Goal: Task Accomplishment & Management: Manage account settings

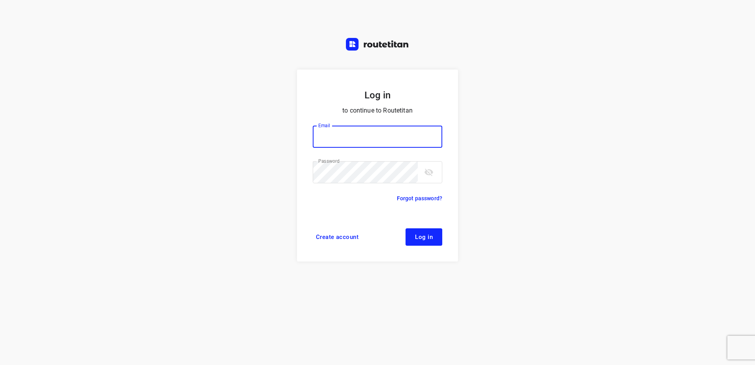
type input "horeca@kaddour.nl"
click at [427, 239] on span "Log in" at bounding box center [424, 237] width 18 height 6
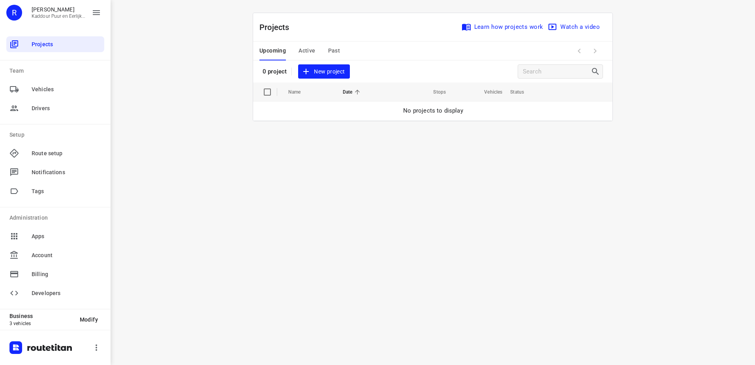
click at [308, 52] on span "Active" at bounding box center [307, 51] width 17 height 10
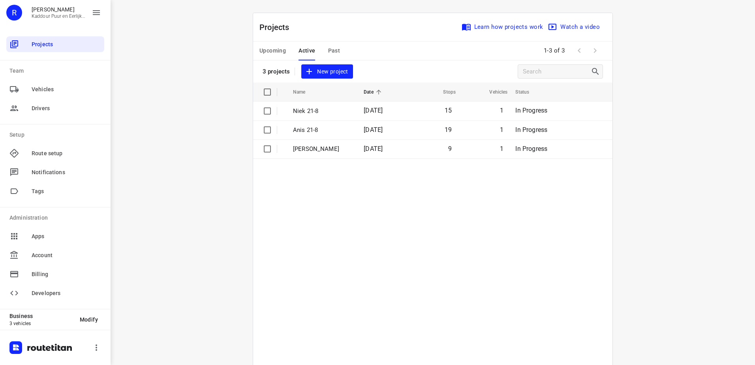
click at [272, 45] on button "Upcoming" at bounding box center [273, 50] width 26 height 19
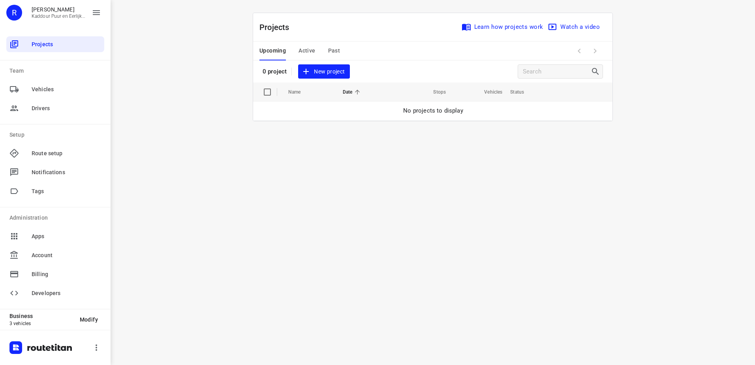
click at [303, 48] on span "Active" at bounding box center [307, 51] width 17 height 10
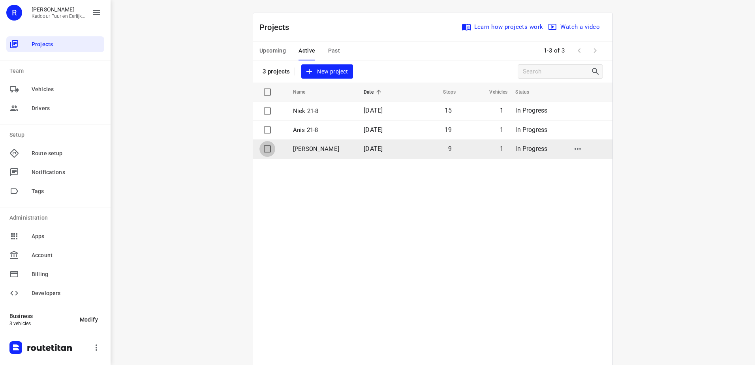
click at [265, 151] on input "checkbox" at bounding box center [268, 149] width 16 height 16
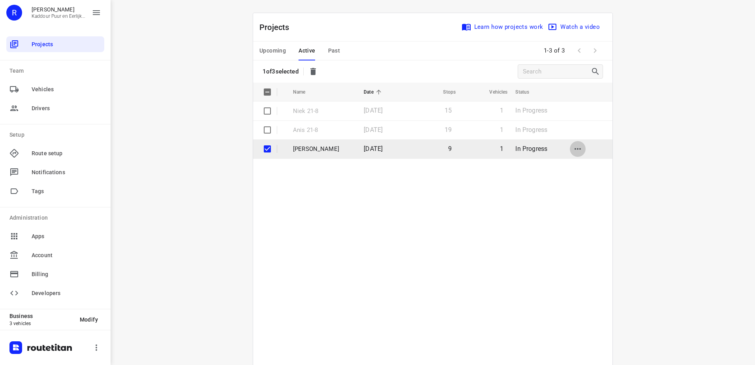
click at [578, 147] on icon "button" at bounding box center [577, 148] width 9 height 9
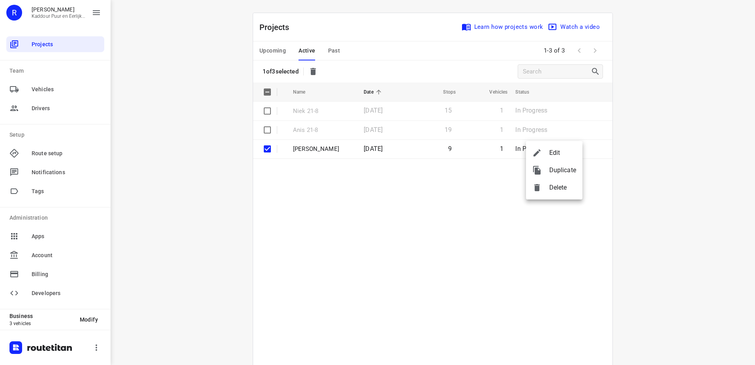
click at [555, 188] on span "Delete" at bounding box center [562, 187] width 27 height 9
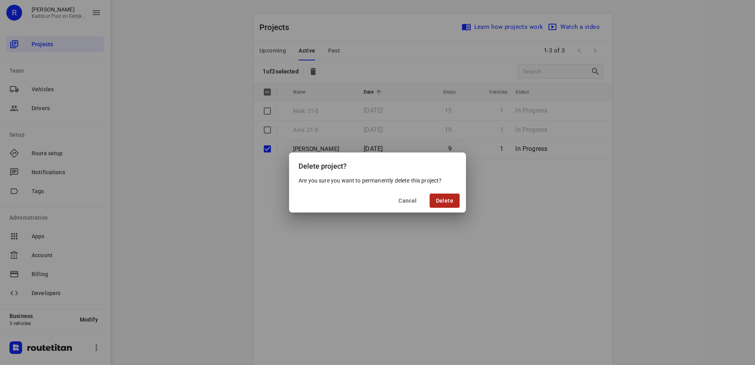
click at [453, 199] on span "Delete" at bounding box center [444, 201] width 17 height 6
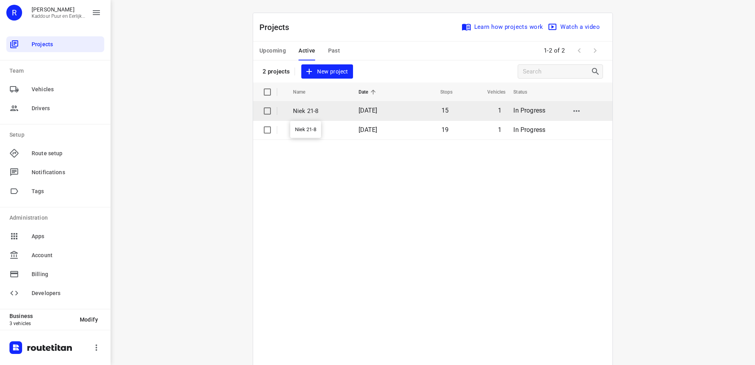
click at [303, 112] on p "Niek 21-8" at bounding box center [320, 111] width 54 height 9
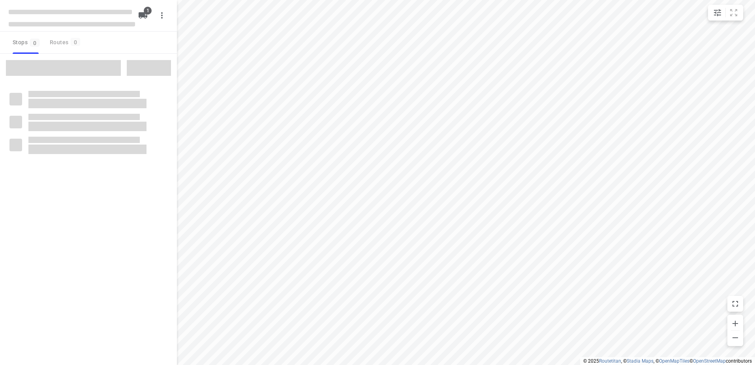
type input "distance"
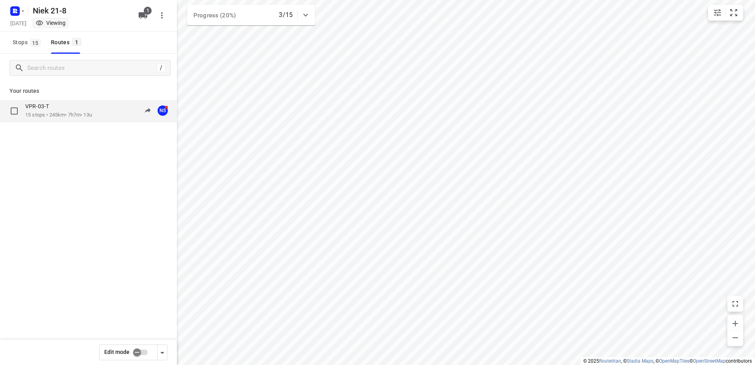
click at [48, 111] on div "VPR-03-T" at bounding box center [58, 107] width 67 height 9
click at [60, 115] on p "15 stops • 245km • 7h7m • 13u" at bounding box center [58, 115] width 67 height 8
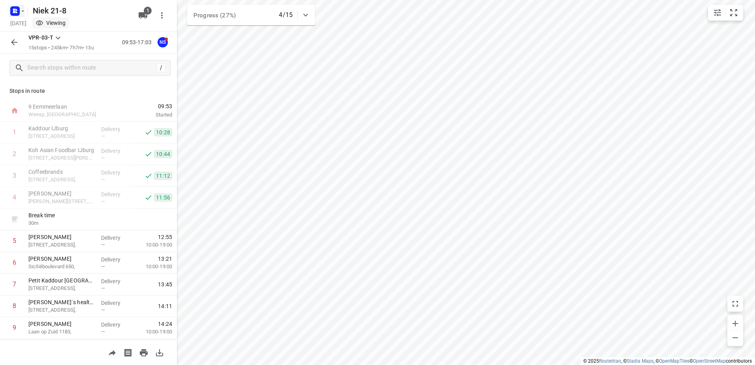
click at [24, 10] on icon "button" at bounding box center [23, 11] width 6 height 6
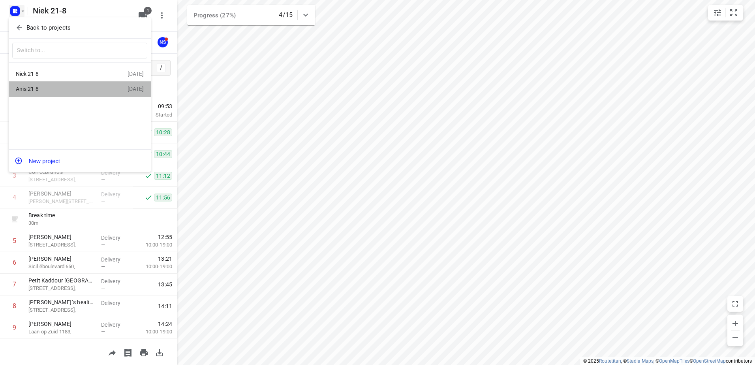
click at [28, 87] on div "Anis 21-8" at bounding box center [61, 89] width 91 height 6
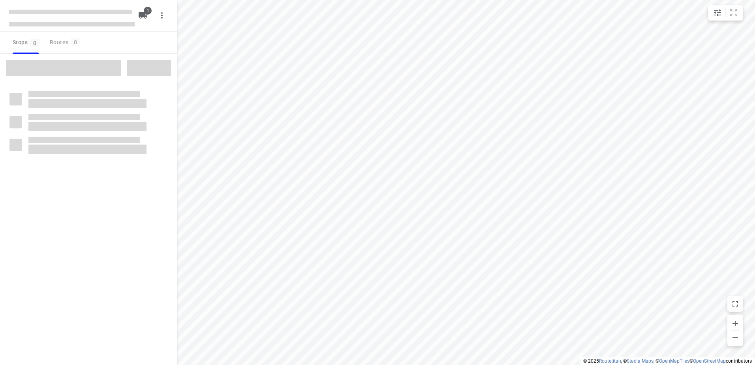
type input "distance"
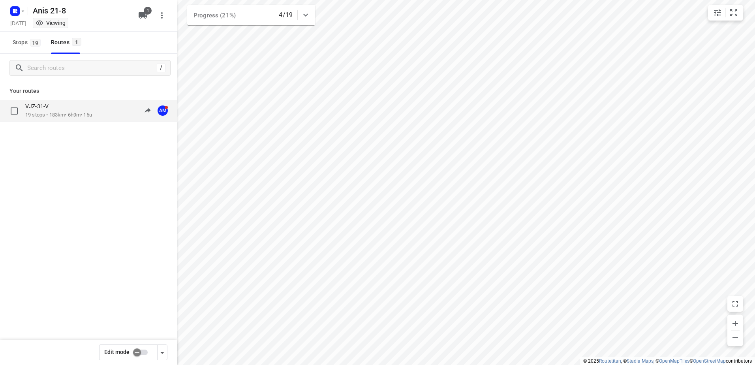
click at [68, 116] on p "19 stops • 183km • 6h9m • 15u" at bounding box center [58, 115] width 67 height 8
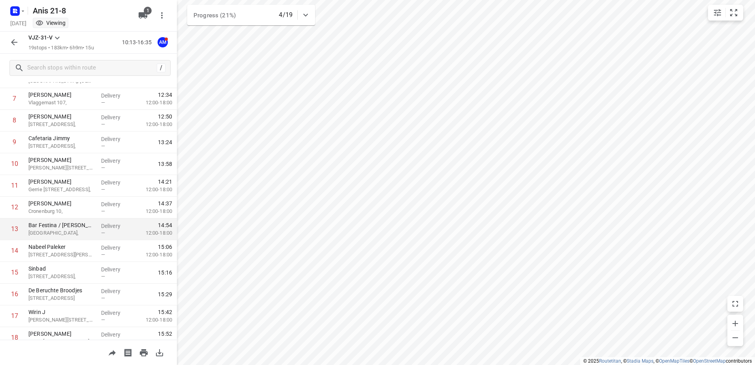
scroll to position [216, 0]
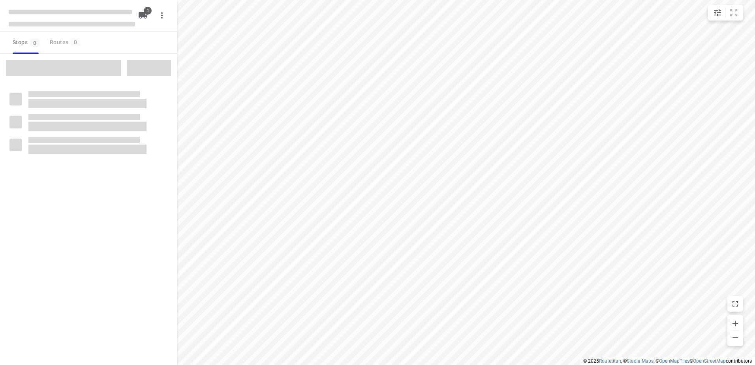
type input "distance"
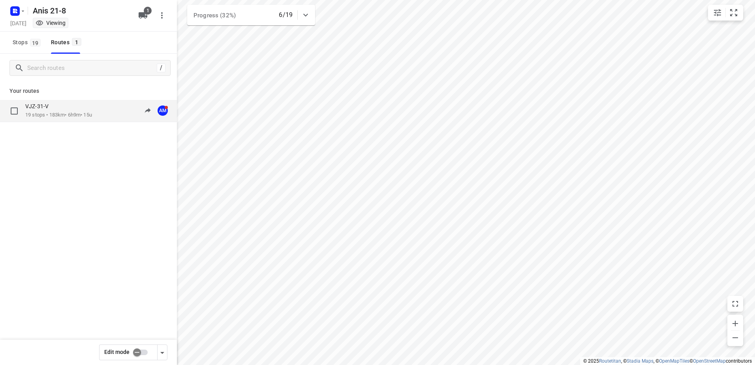
click at [45, 107] on p "VJZ-31-V" at bounding box center [39, 106] width 28 height 7
